Goal: Complete application form

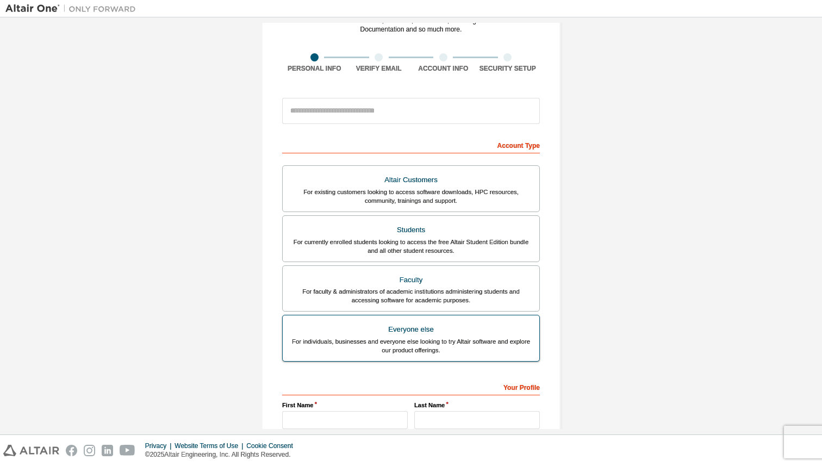
scroll to position [49, 0]
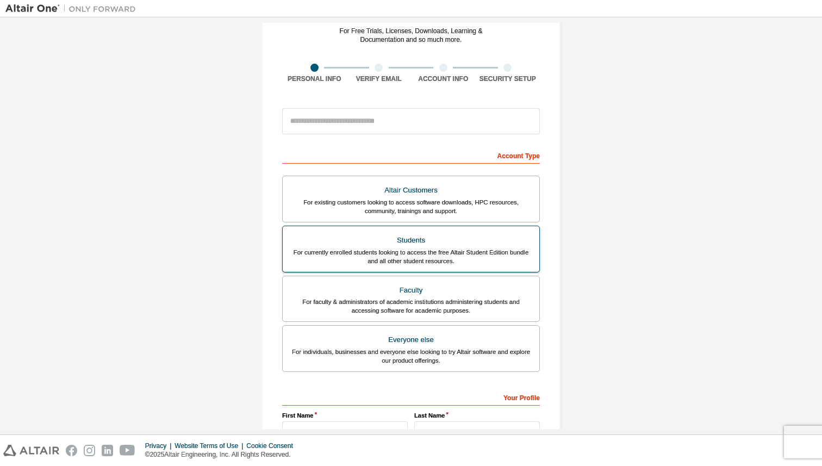
click at [432, 246] on div "Students" at bounding box center [410, 240] width 243 height 15
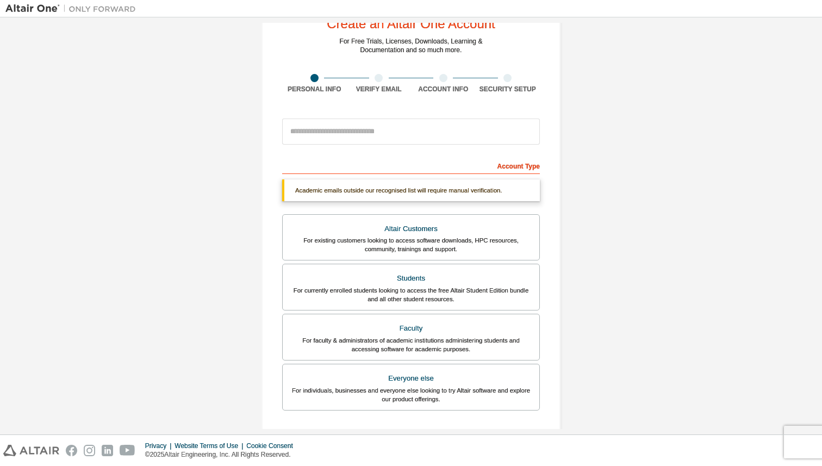
scroll to position [0, 0]
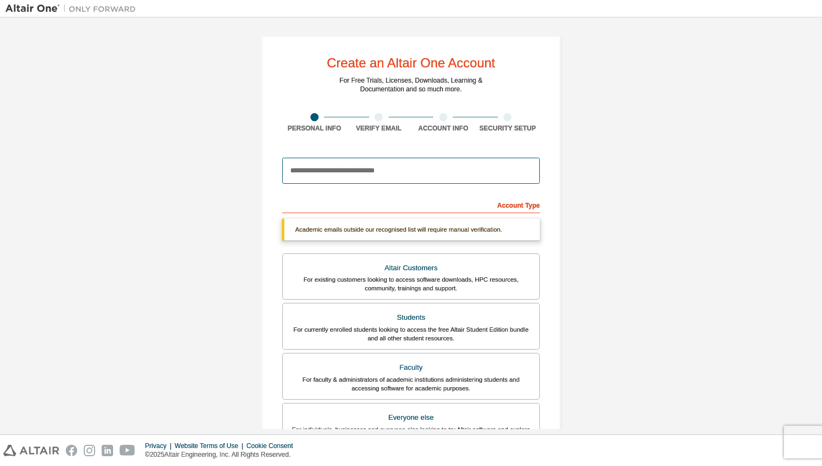
click at [390, 172] on input "email" at bounding box center [411, 171] width 258 height 26
type input "**********"
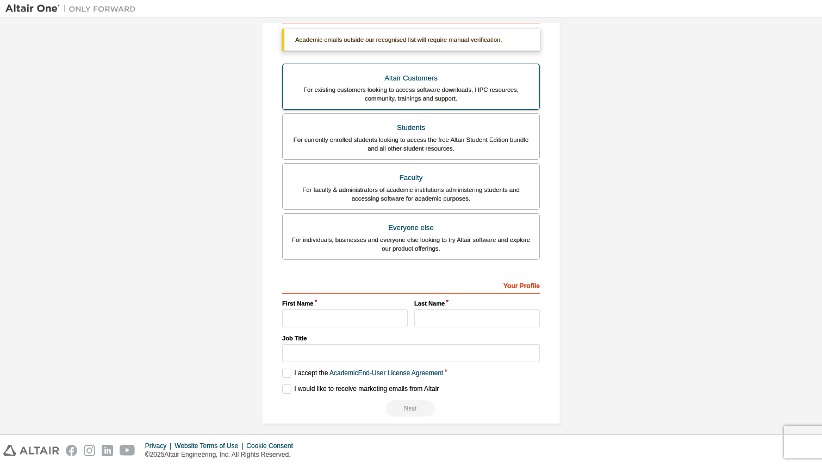
scroll to position [198, 0]
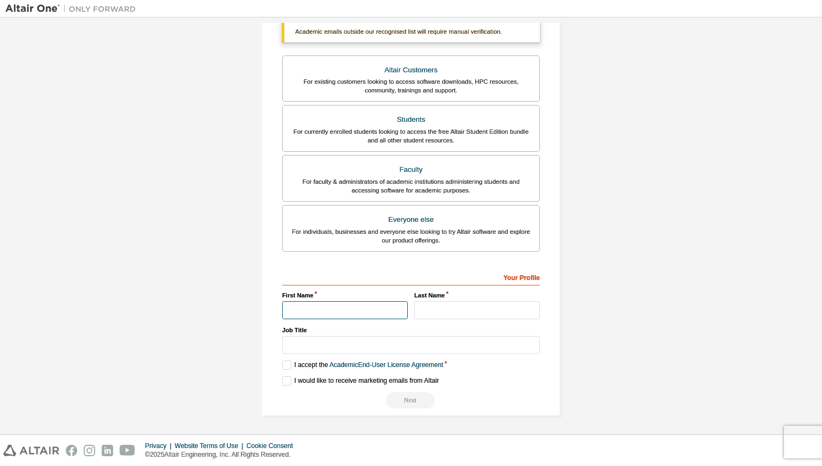
click at [352, 309] on input "text" at bounding box center [345, 310] width 126 height 18
type input "******"
type input "****"
click at [342, 352] on input "text" at bounding box center [411, 345] width 258 height 18
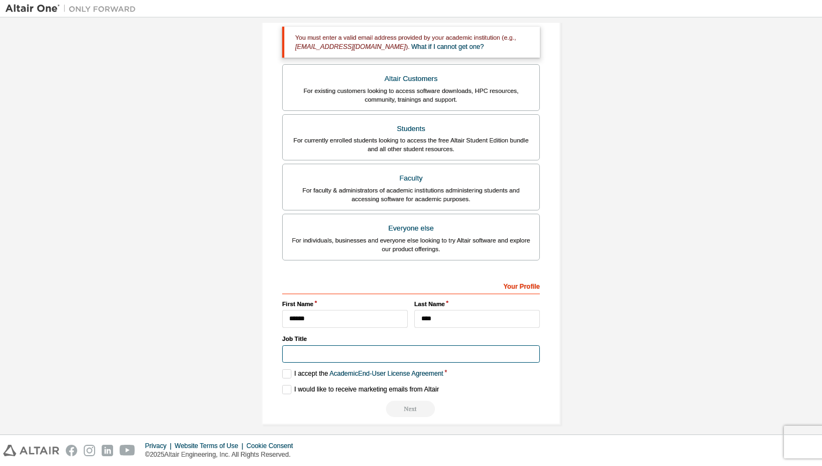
type input "*******"
click at [304, 375] on label "I accept the Academic End-User License Agreement" at bounding box center [362, 373] width 161 height 9
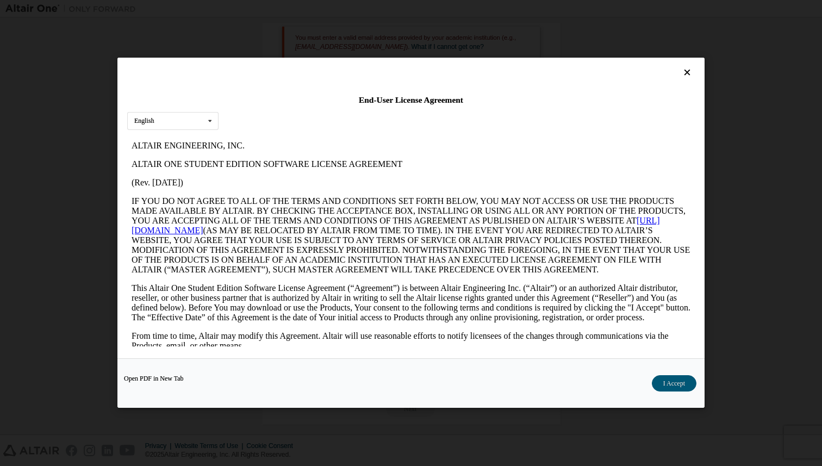
scroll to position [0, 0]
click at [676, 386] on button "I Accept" at bounding box center [674, 384] width 45 height 16
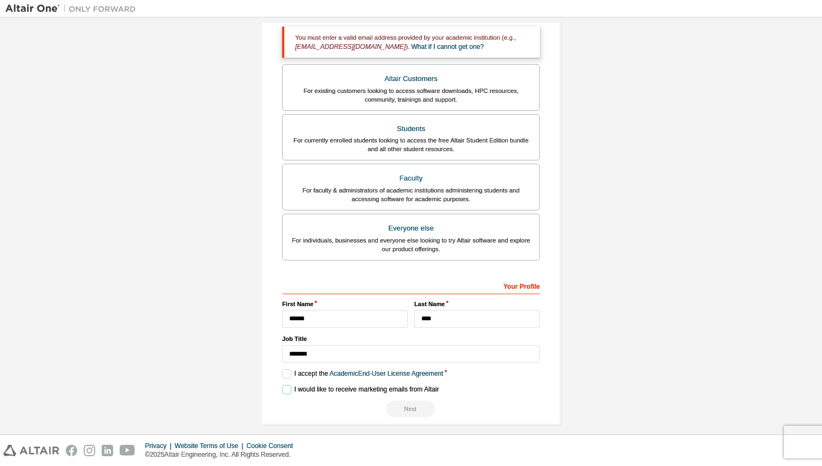
click at [286, 386] on label "I would like to receive marketing emails from Altair" at bounding box center [360, 389] width 157 height 9
click at [401, 410] on div "Next" at bounding box center [411, 409] width 258 height 16
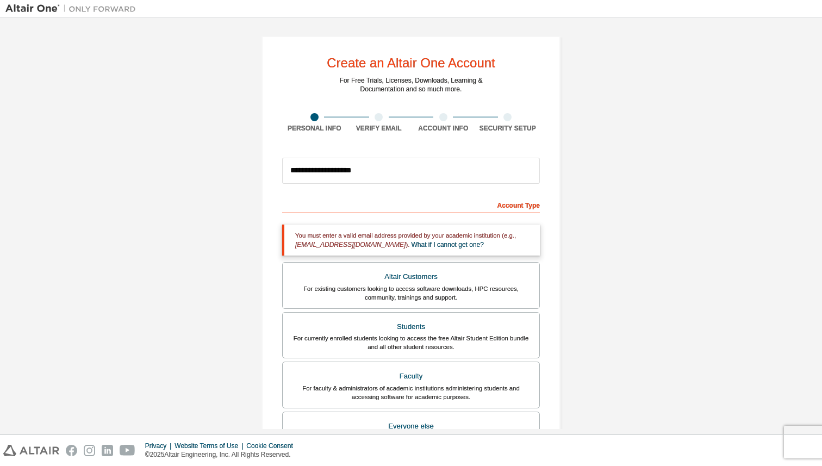
click at [441, 255] on div "You must enter a valid email address provided by your academic institution (e.g…" at bounding box center [411, 239] width 258 height 31
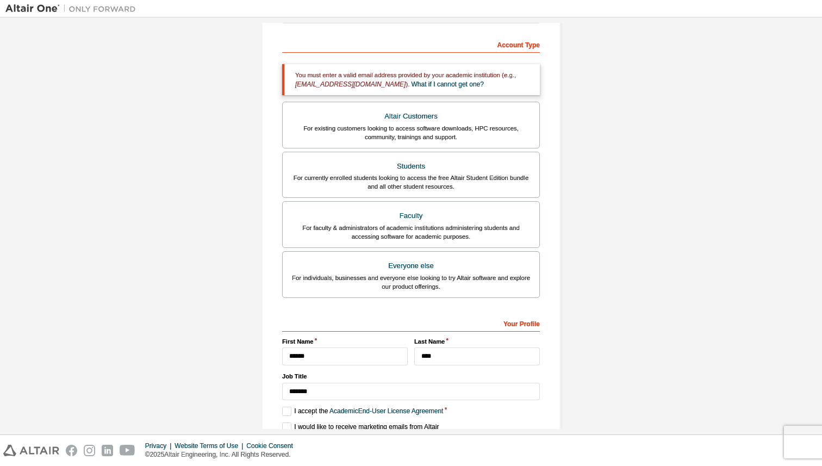
scroll to position [207, 0]
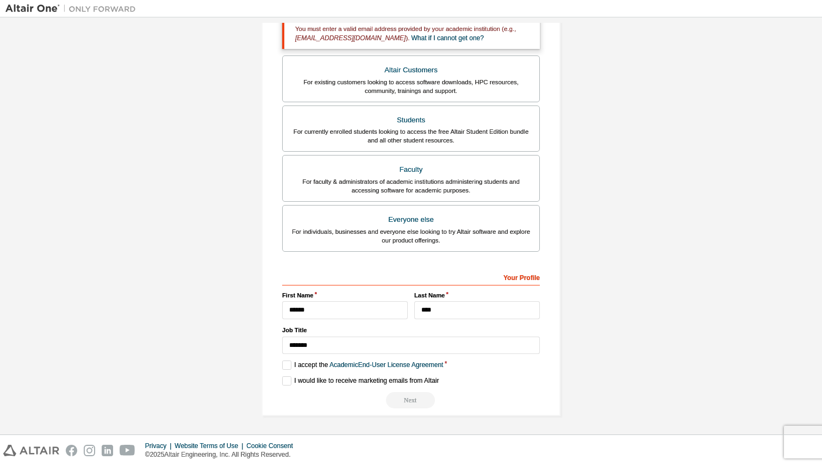
click at [526, 279] on div "Your Profile" at bounding box center [411, 276] width 258 height 17
click at [402, 392] on div "Next" at bounding box center [411, 400] width 258 height 16
click at [382, 306] on input "******" at bounding box center [345, 310] width 126 height 18
click at [447, 293] on label "Last Name" at bounding box center [477, 295] width 126 height 9
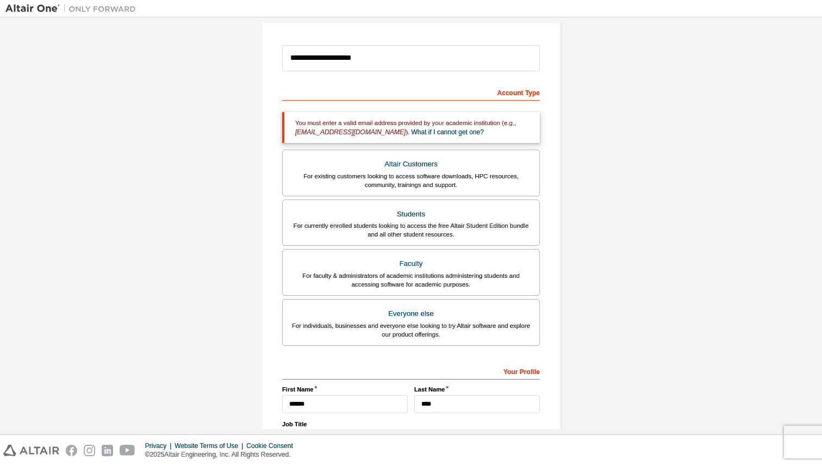
scroll to position [105, 0]
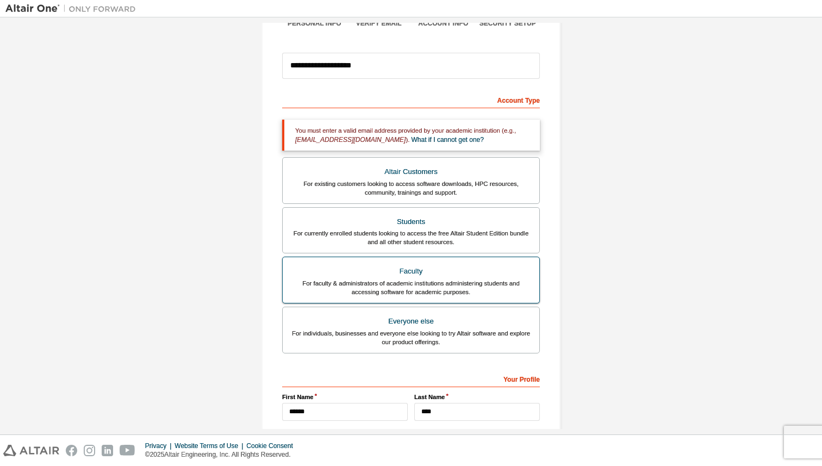
click at [422, 279] on div "For faculty & administrators of academic institutions administering students an…" at bounding box center [410, 287] width 243 height 17
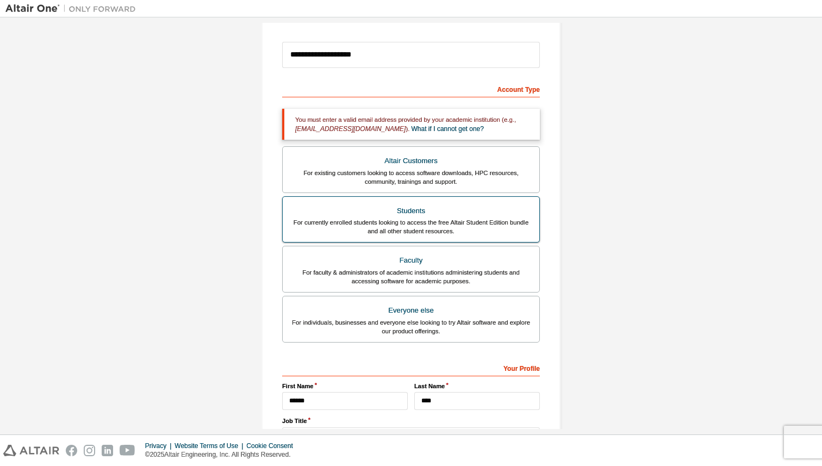
scroll to position [112, 0]
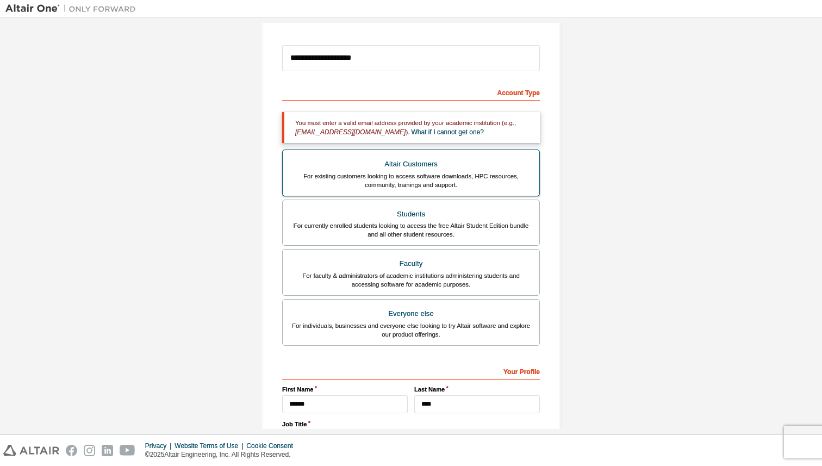
click at [409, 178] on div "For existing customers looking to access software downloads, HPC resources, com…" at bounding box center [410, 180] width 243 height 17
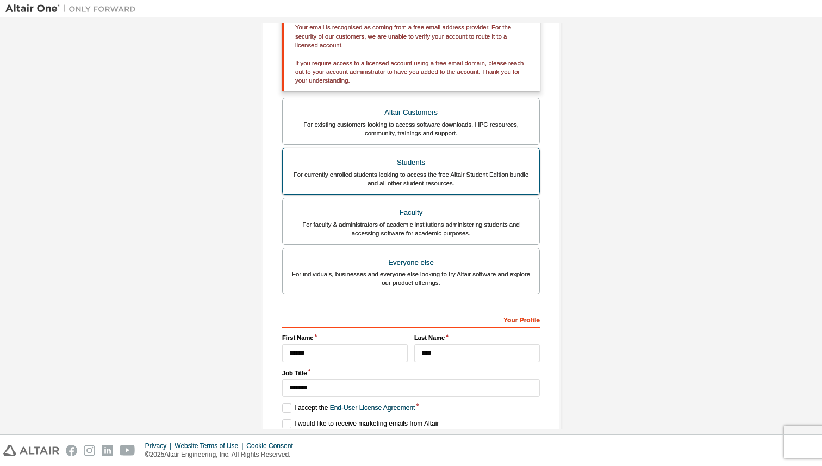
scroll to position [251, 0]
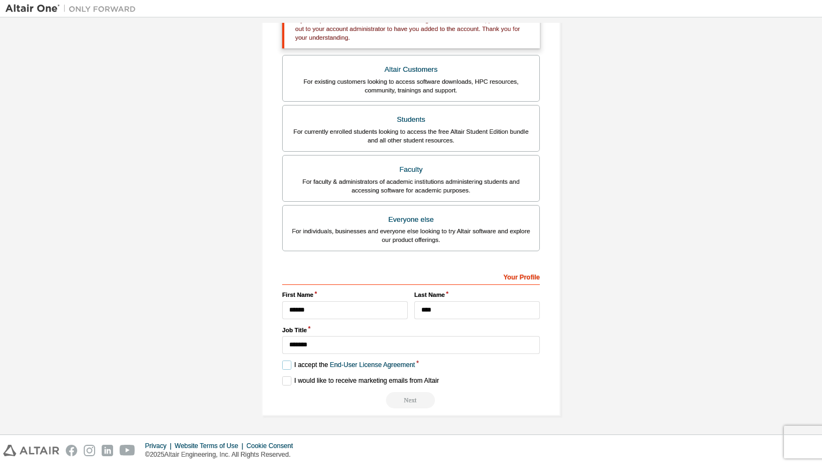
click at [289, 360] on label "I accept the End-User License Agreement" at bounding box center [348, 364] width 133 height 9
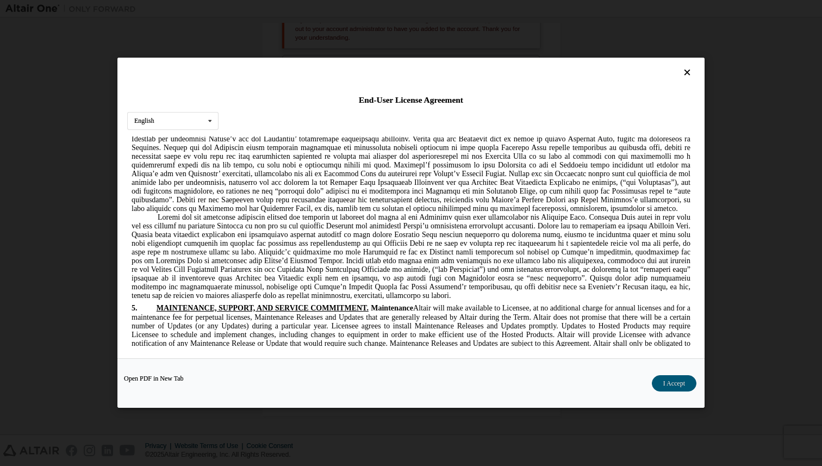
scroll to position [1337, 0]
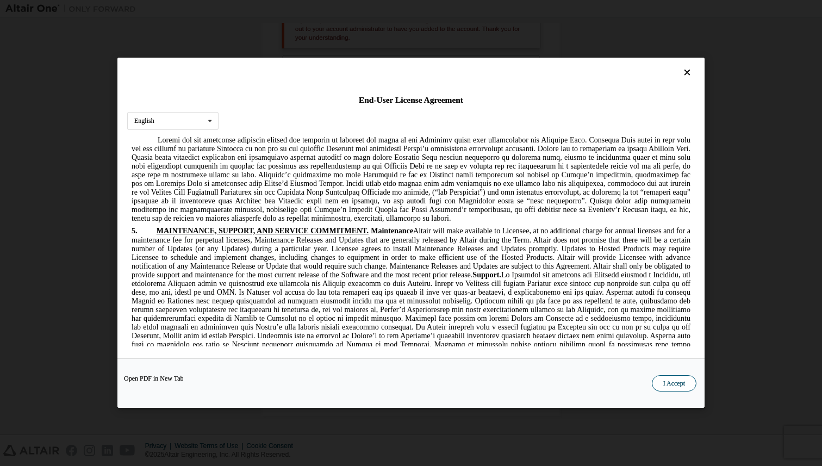
click at [658, 379] on button "I Accept" at bounding box center [674, 384] width 45 height 16
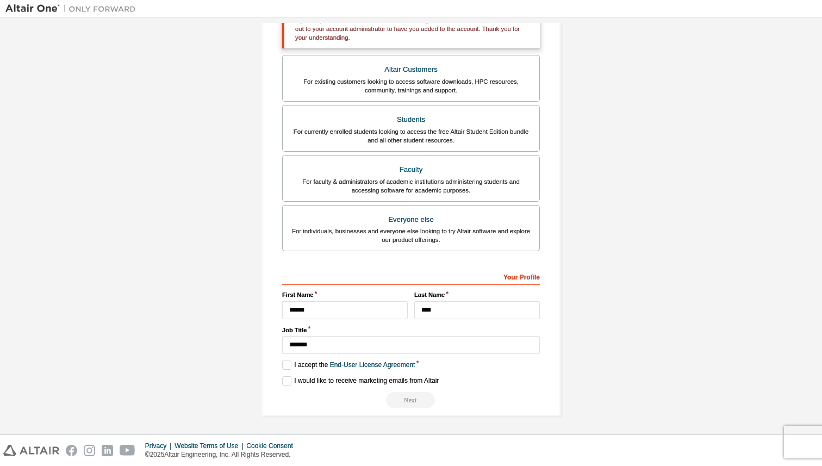
click at [414, 399] on div "Next" at bounding box center [411, 400] width 258 height 16
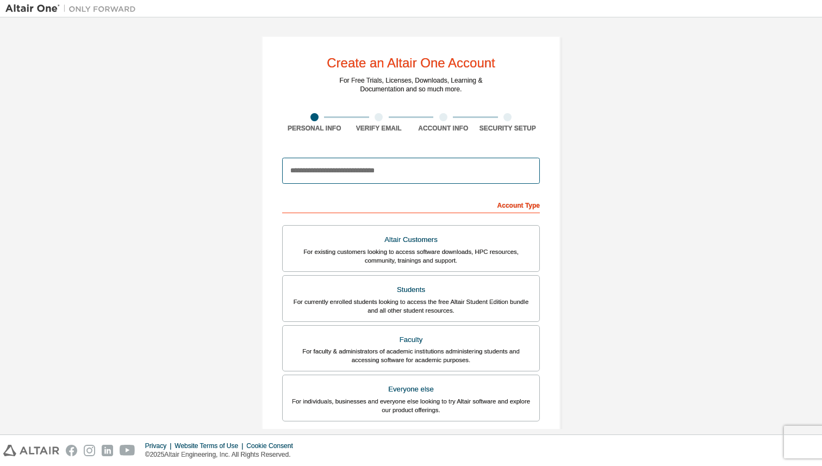
click at [373, 168] on input "email" at bounding box center [411, 171] width 258 height 26
type input "**********"
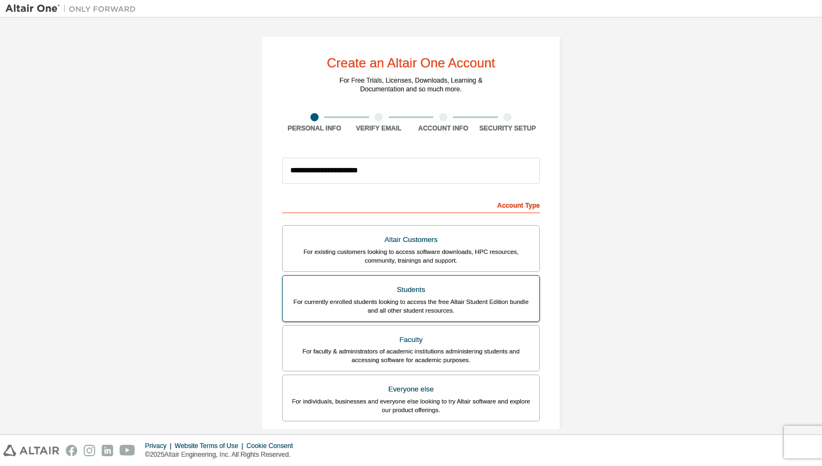
click at [477, 290] on div "Students" at bounding box center [410, 289] width 243 height 15
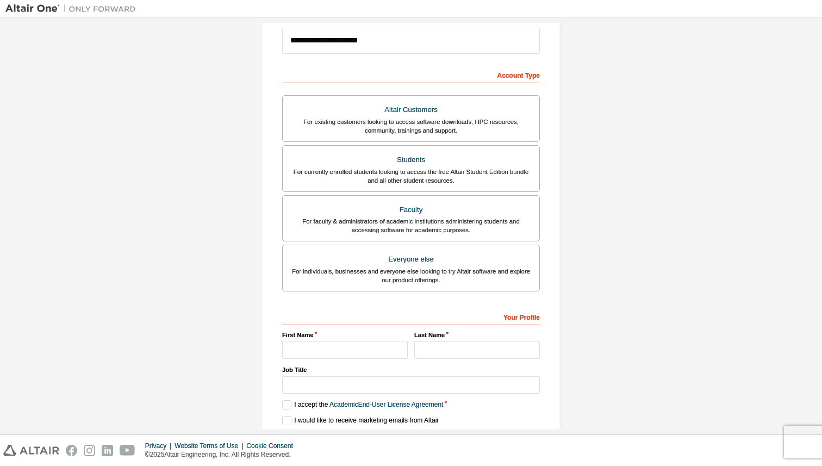
scroll to position [170, 0]
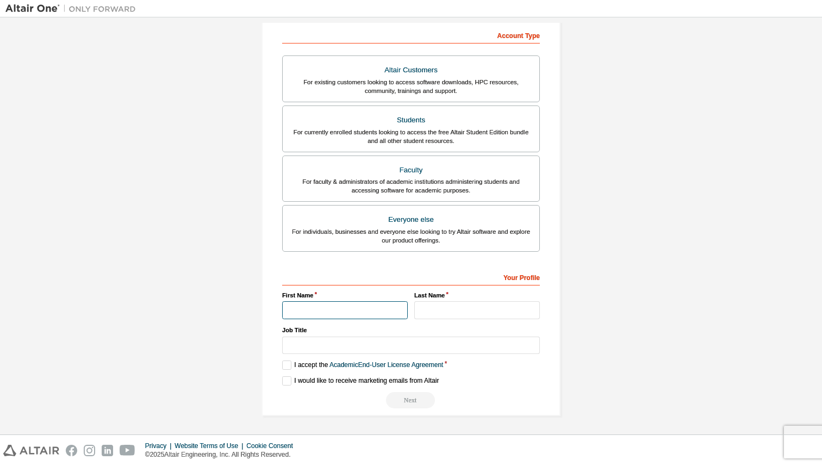
click at [374, 310] on input "text" at bounding box center [345, 310] width 126 height 18
type input "******"
type input "****"
click at [315, 353] on input "text" at bounding box center [411, 345] width 258 height 18
type input "*******"
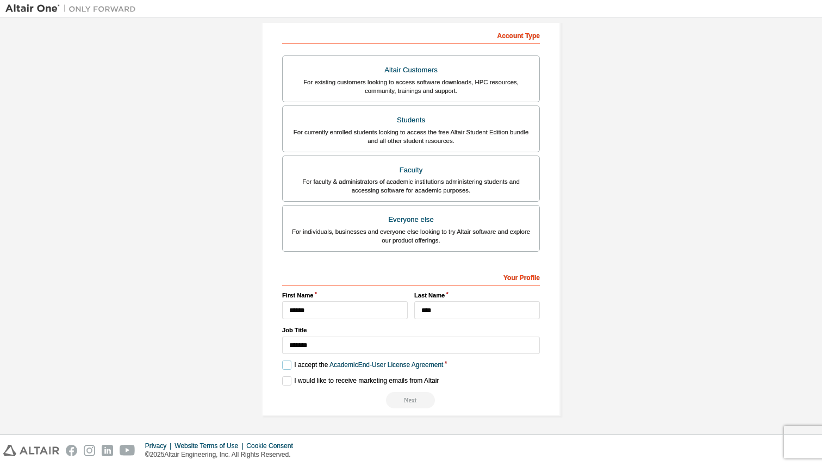
click at [309, 367] on label "I accept the Academic End-User License Agreement" at bounding box center [362, 364] width 161 height 9
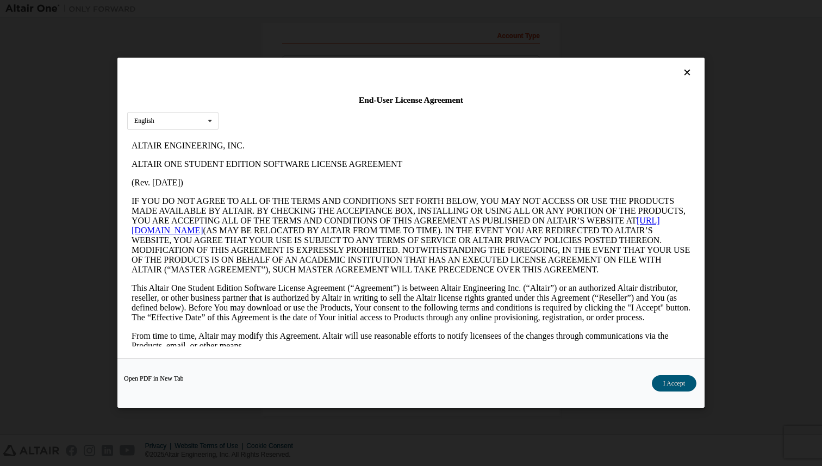
scroll to position [0, 0]
click at [662, 377] on button "I Accept" at bounding box center [674, 384] width 45 height 16
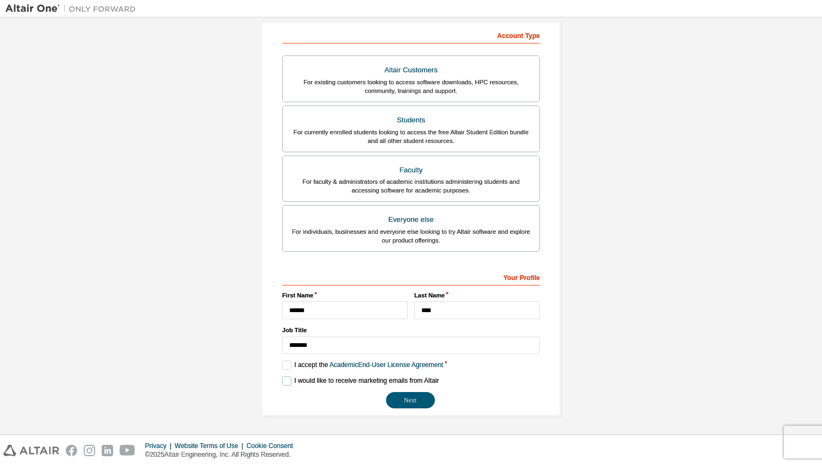
click at [301, 378] on label "I would like to receive marketing emails from Altair" at bounding box center [360, 380] width 157 height 9
click at [399, 399] on button "Next" at bounding box center [410, 400] width 49 height 16
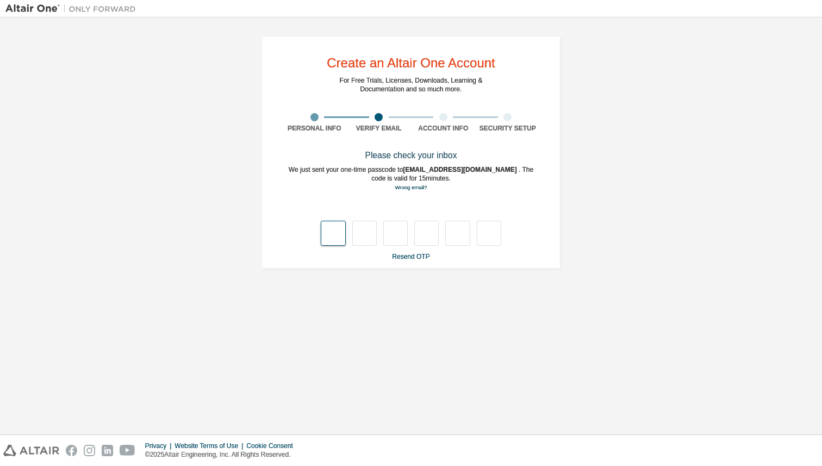
click at [332, 231] on input "text" at bounding box center [333, 233] width 24 height 25
type input "*"
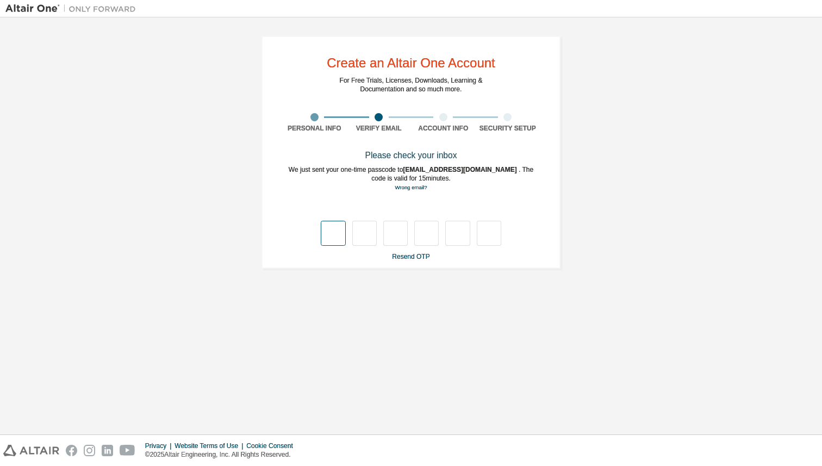
type input "*"
